Goal: Information Seeking & Learning: Learn about a topic

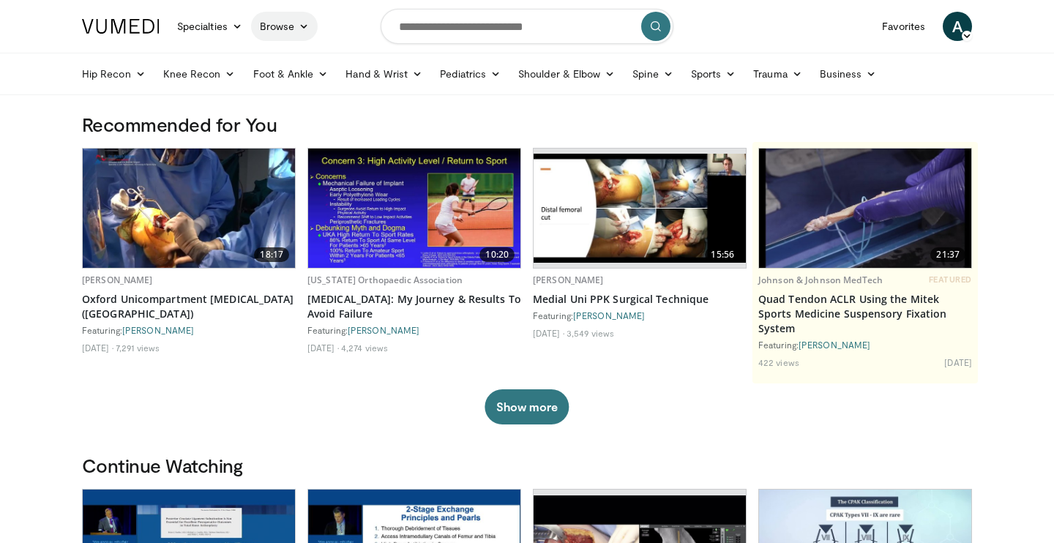
click at [317, 22] on link "Browse" at bounding box center [284, 26] width 67 height 29
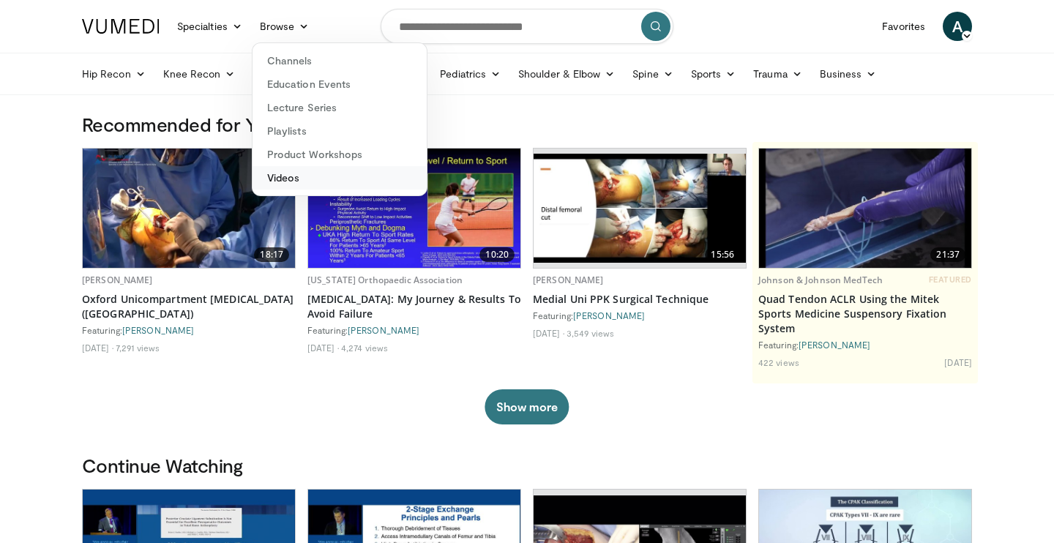
click at [293, 181] on link "Videos" at bounding box center [339, 177] width 174 height 23
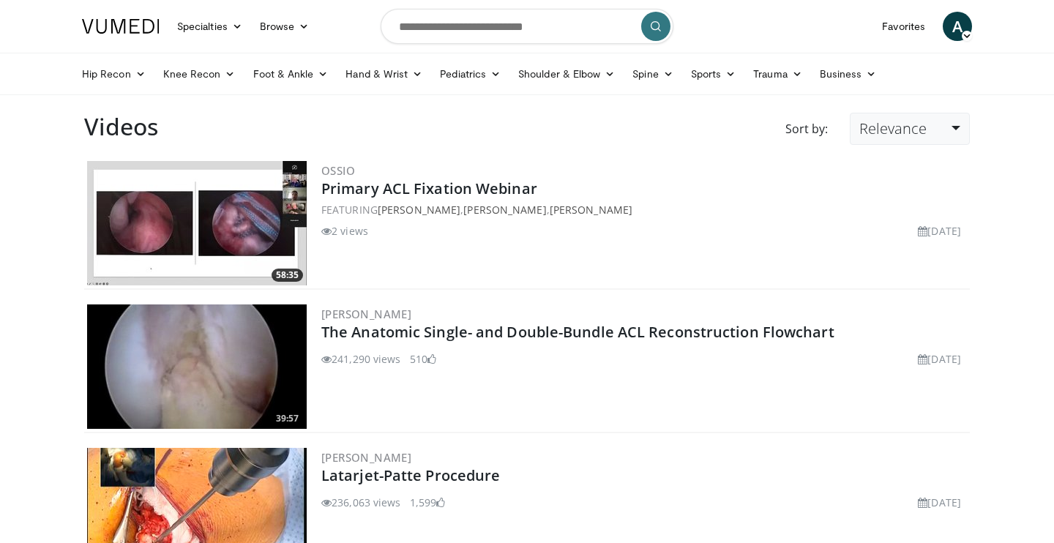
click at [918, 141] on link "Relevance" at bounding box center [909, 129] width 120 height 32
click at [902, 263] on link "Newest" at bounding box center [908, 258] width 116 height 23
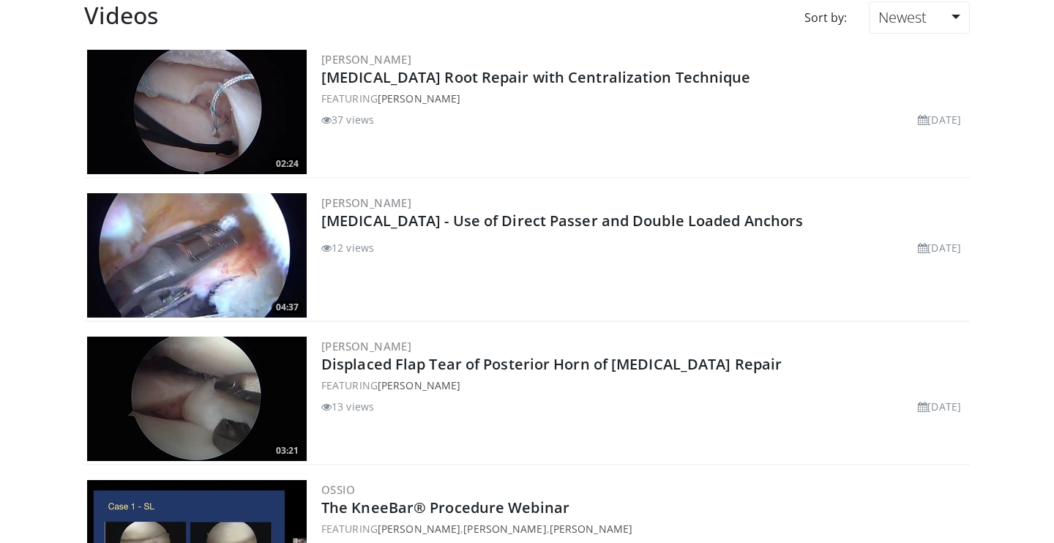
scroll to position [452, 0]
